Goal: Information Seeking & Learning: Learn about a topic

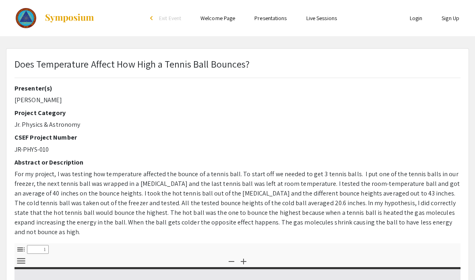
select select "custom"
type input "0"
select select "custom"
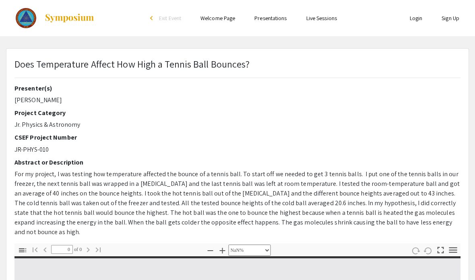
type input "1"
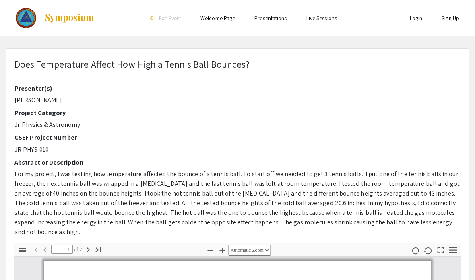
select select "auto"
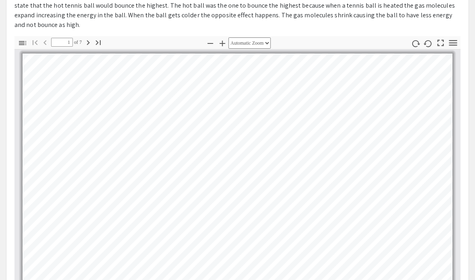
scroll to position [186, 0]
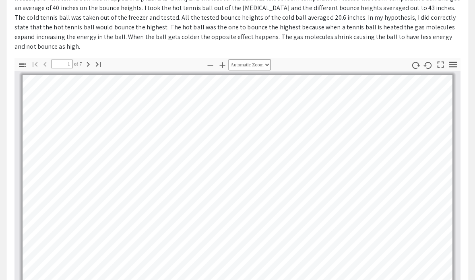
click at [88, 60] on icon "button" at bounding box center [88, 65] width 10 height 10
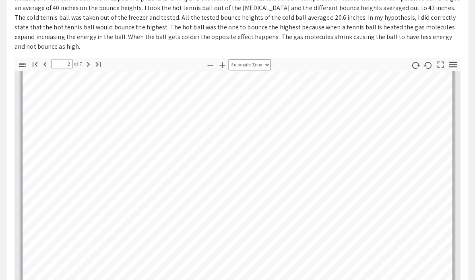
click at [89, 62] on icon "button" at bounding box center [88, 64] width 3 height 5
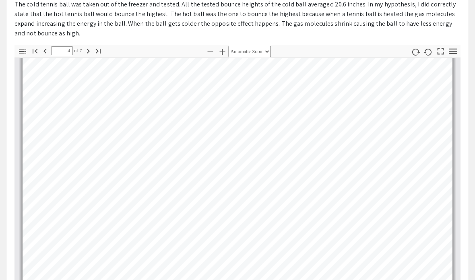
click at [90, 46] on icon "button" at bounding box center [88, 51] width 10 height 10
click at [88, 46] on icon "button" at bounding box center [88, 51] width 10 height 10
type input "6"
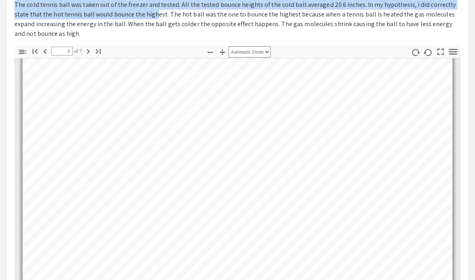
scroll to position [198, 0]
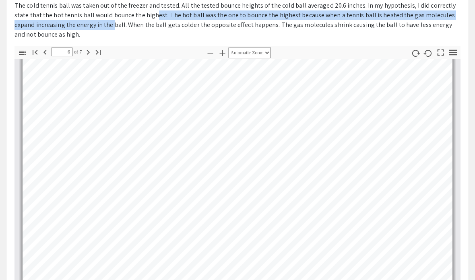
drag, startPoint x: 100, startPoint y: 12, endPoint x: 42, endPoint y: 24, distance: 58.7
click at [42, 24] on span "For my project, I was testing how temperature affected the bounce of a tennis b…" at bounding box center [236, 5] width 445 height 66
copy span "The hot ball was the one to bounce the highest because when a tennis ball is he…"
click at [471, 118] on div "Does Temperature Affect How High a Tennis Ball Bounces? Presenter(s) [PERSON_NA…" at bounding box center [237, 134] width 475 height 566
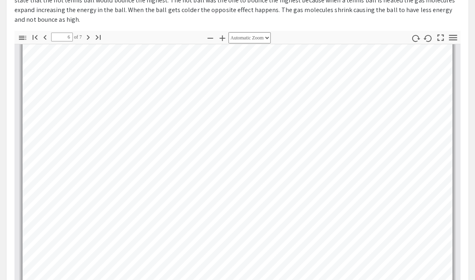
scroll to position [213, 0]
